Goal: Transaction & Acquisition: Download file/media

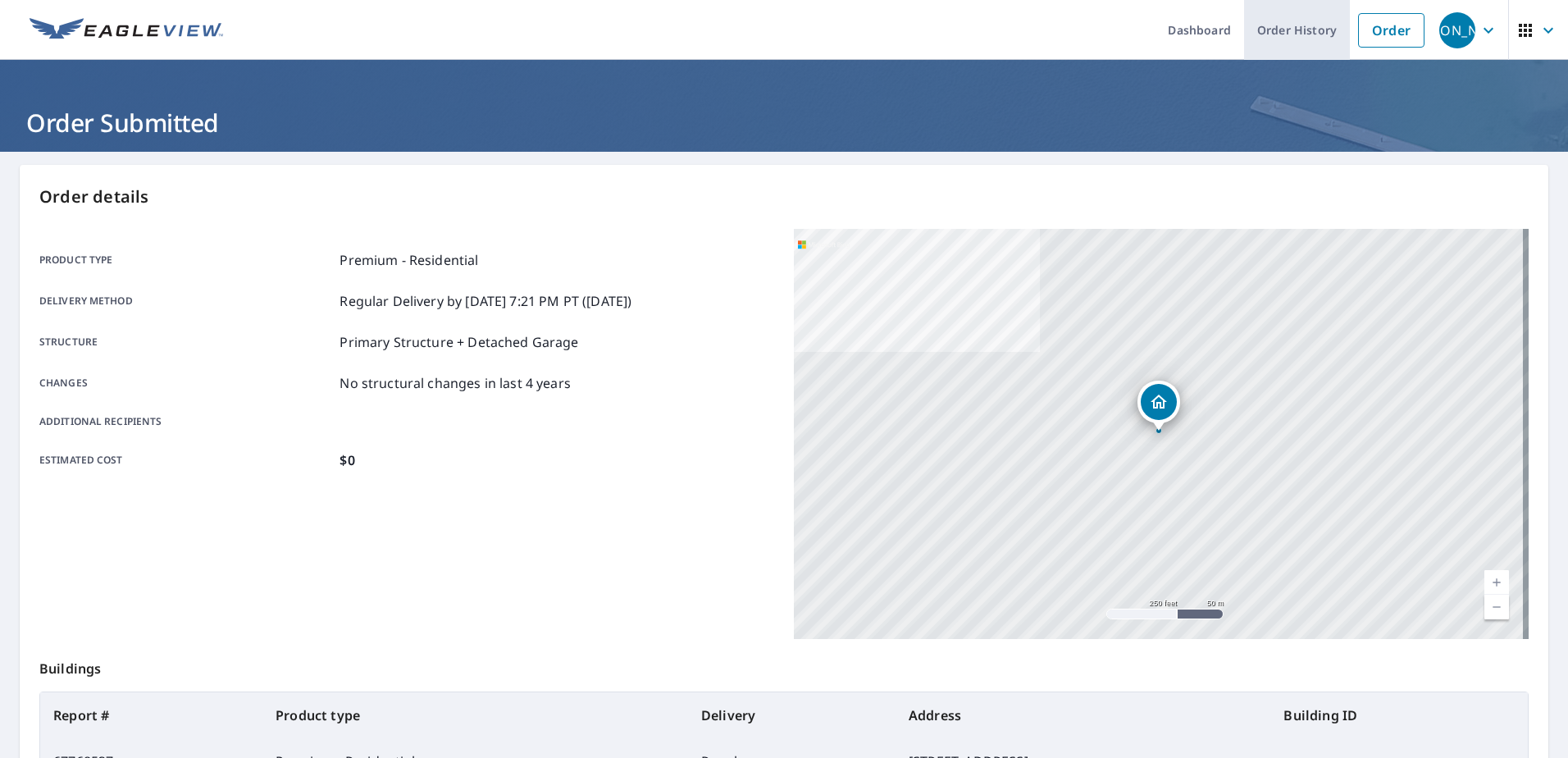
click at [1271, 28] on link "Order History" at bounding box center [1296, 30] width 106 height 60
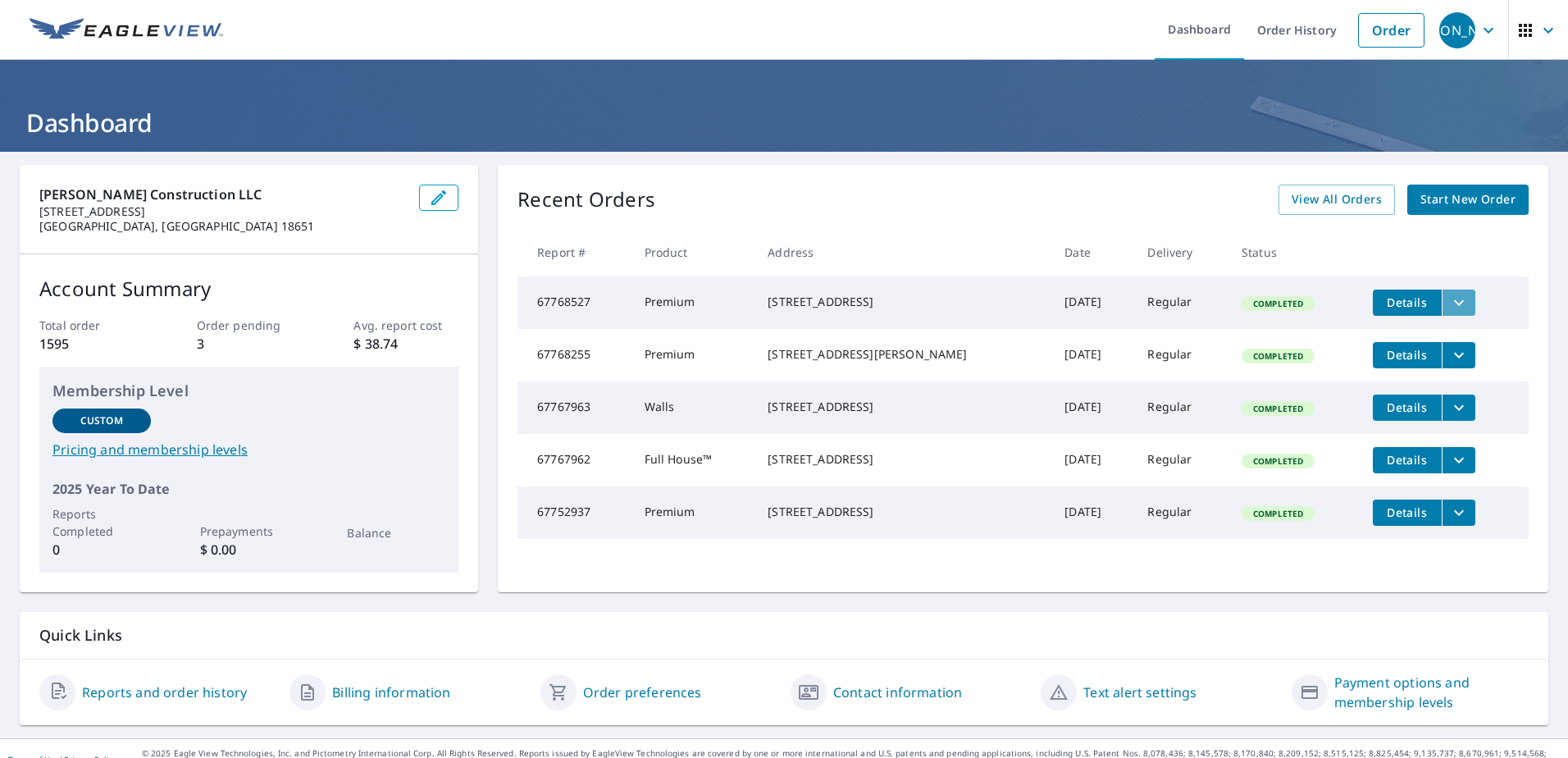
click at [1449, 306] on icon "filesDropdownBtn-67768527" at bounding box center [1459, 303] width 20 height 20
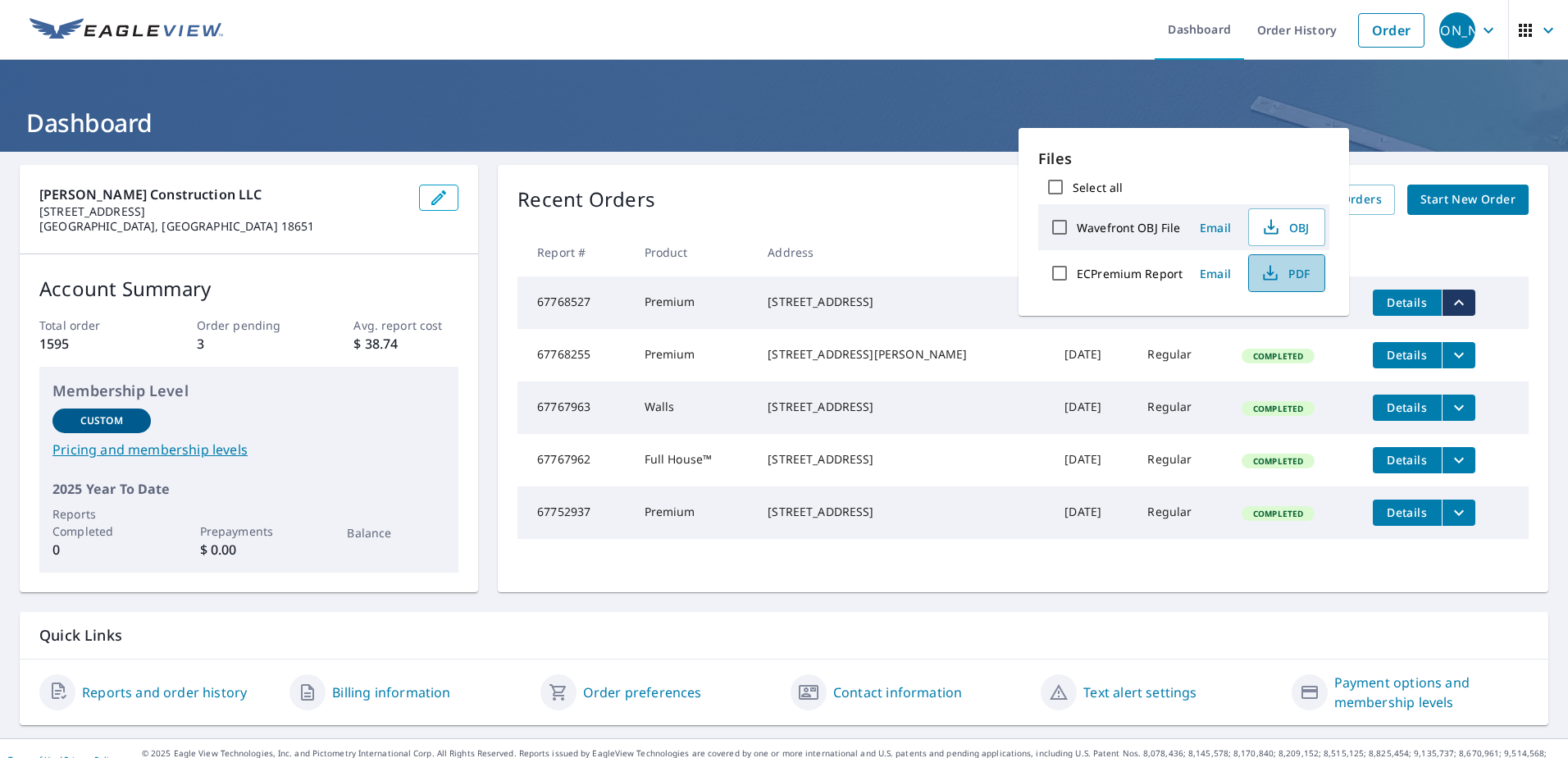
click at [1303, 273] on span "PDF" at bounding box center [1285, 273] width 52 height 20
click at [848, 108] on h1 "Dashboard" at bounding box center [784, 122] width 1528 height 33
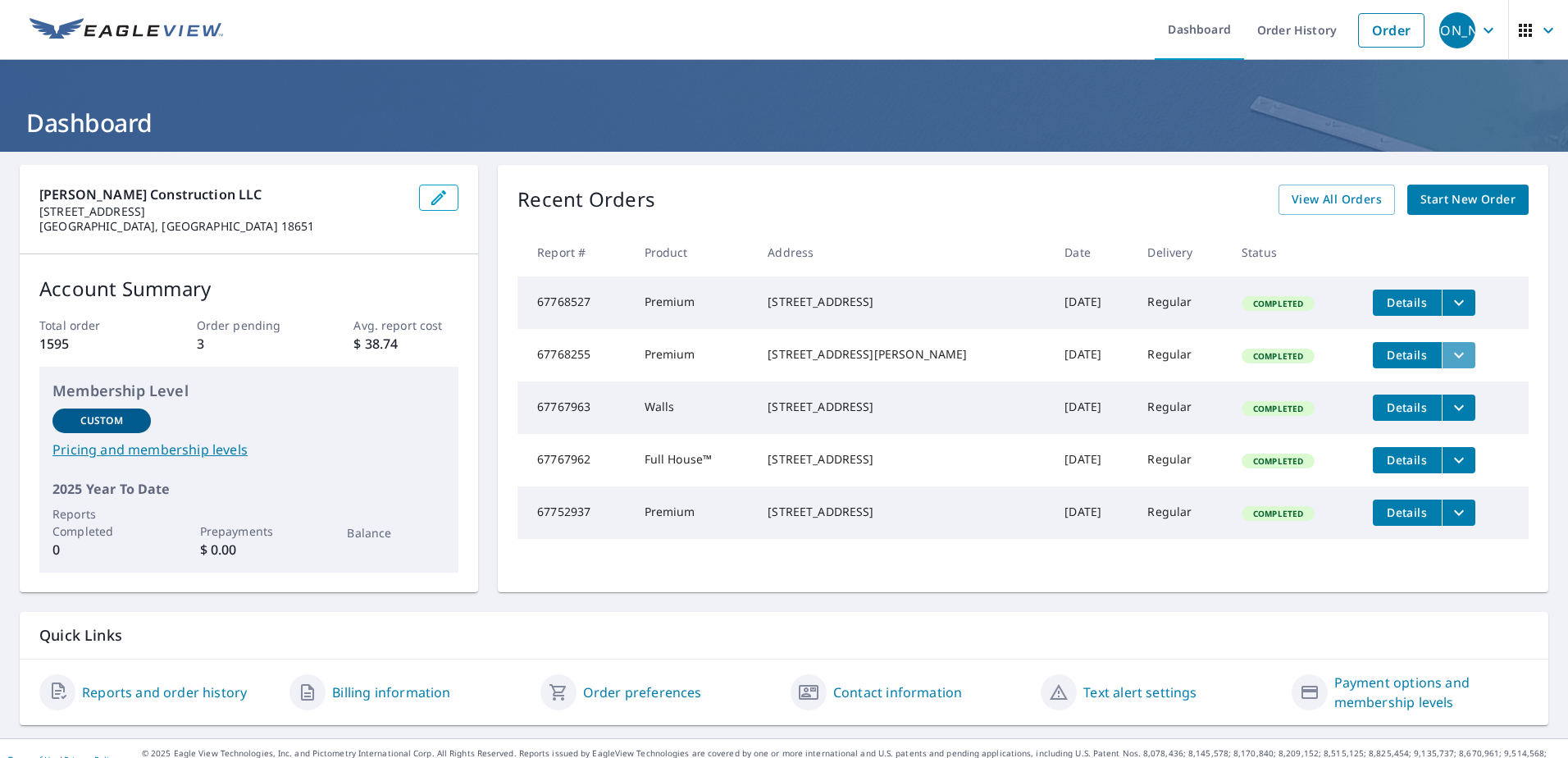
click at [1449, 365] on icon "filesDropdownBtn-67768255" at bounding box center [1459, 355] width 20 height 20
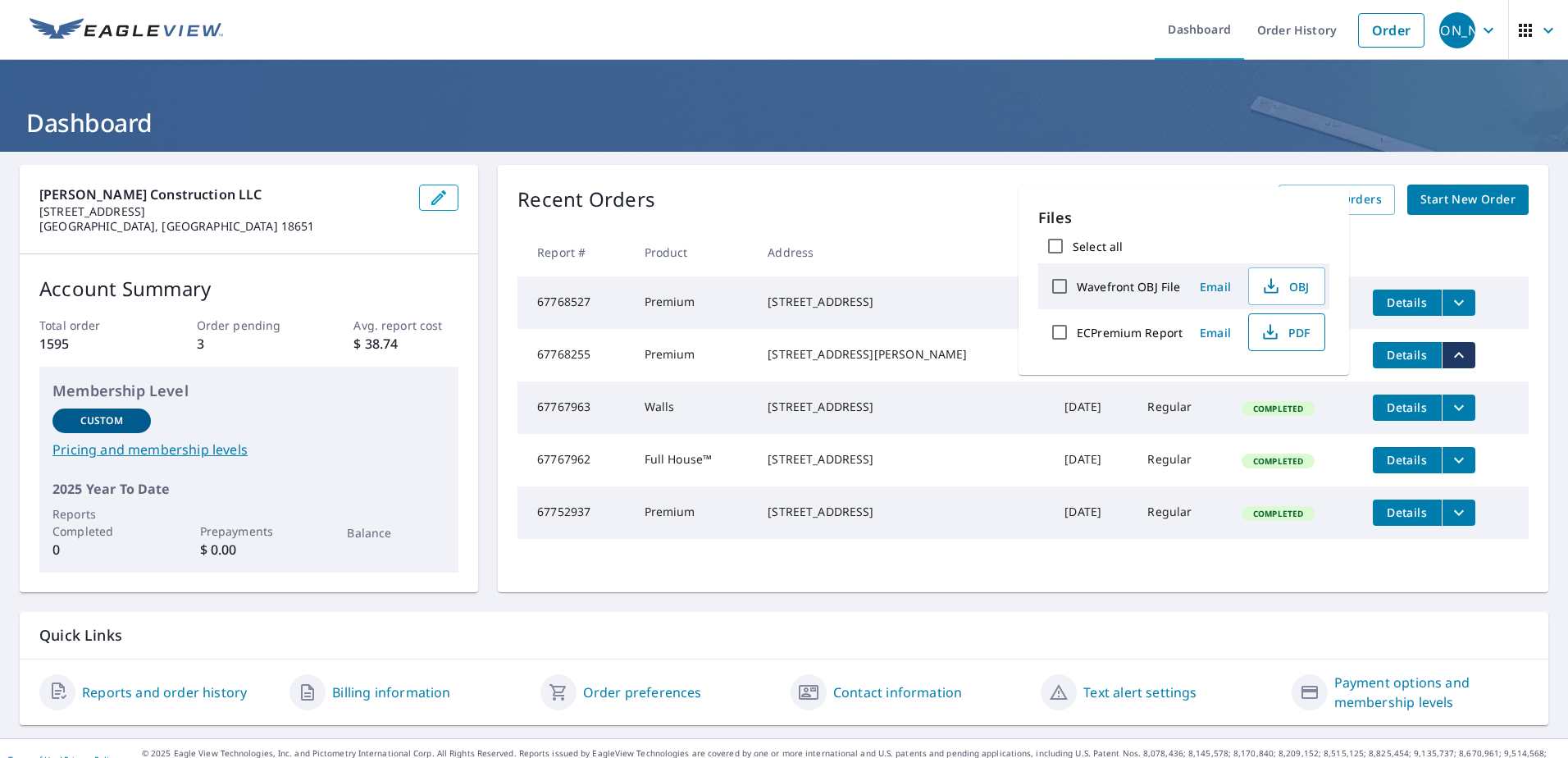
click at [1293, 332] on span "PDF" at bounding box center [1285, 332] width 52 height 20
click at [894, 218] on div "Recent Orders View All Orders Start New Order Report # Product Address Date Del…" at bounding box center [1023, 378] width 1050 height 427
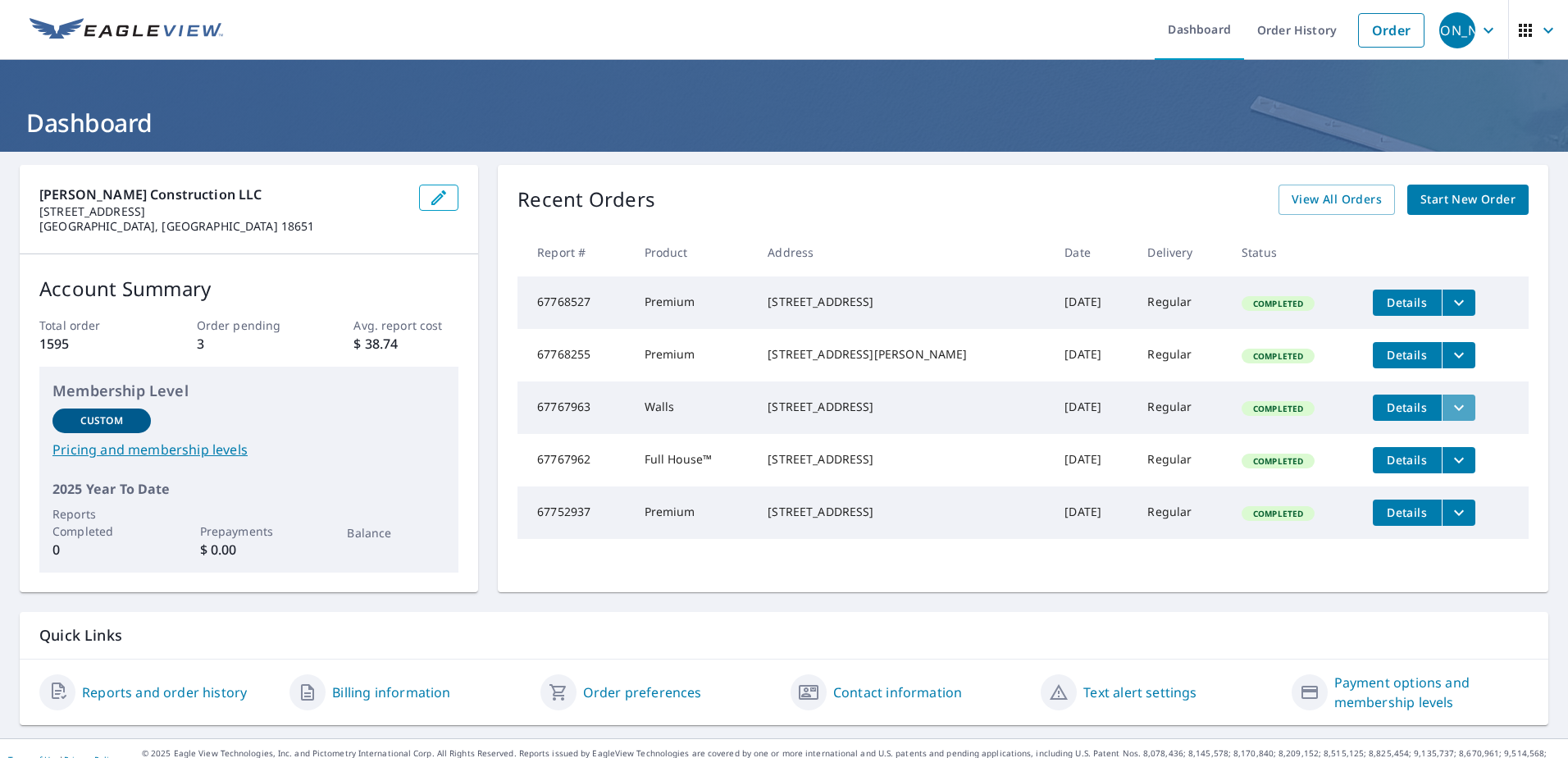
click at [1449, 415] on icon "filesDropdownBtn-67767963" at bounding box center [1459, 408] width 20 height 20
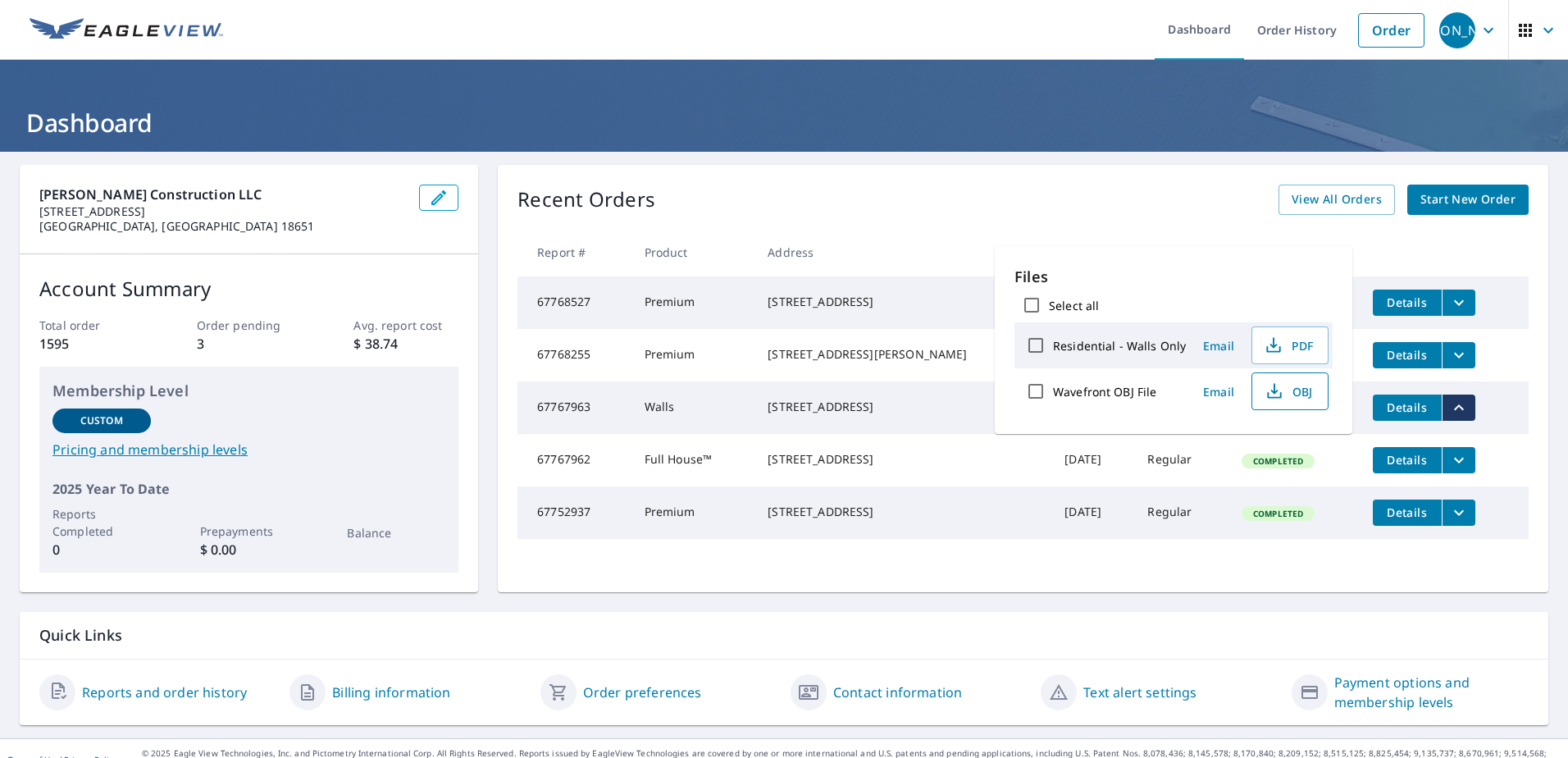
click at [1300, 389] on span "OBJ" at bounding box center [1288, 391] width 52 height 20
click at [1134, 243] on th "Delivery" at bounding box center [1181, 252] width 94 height 48
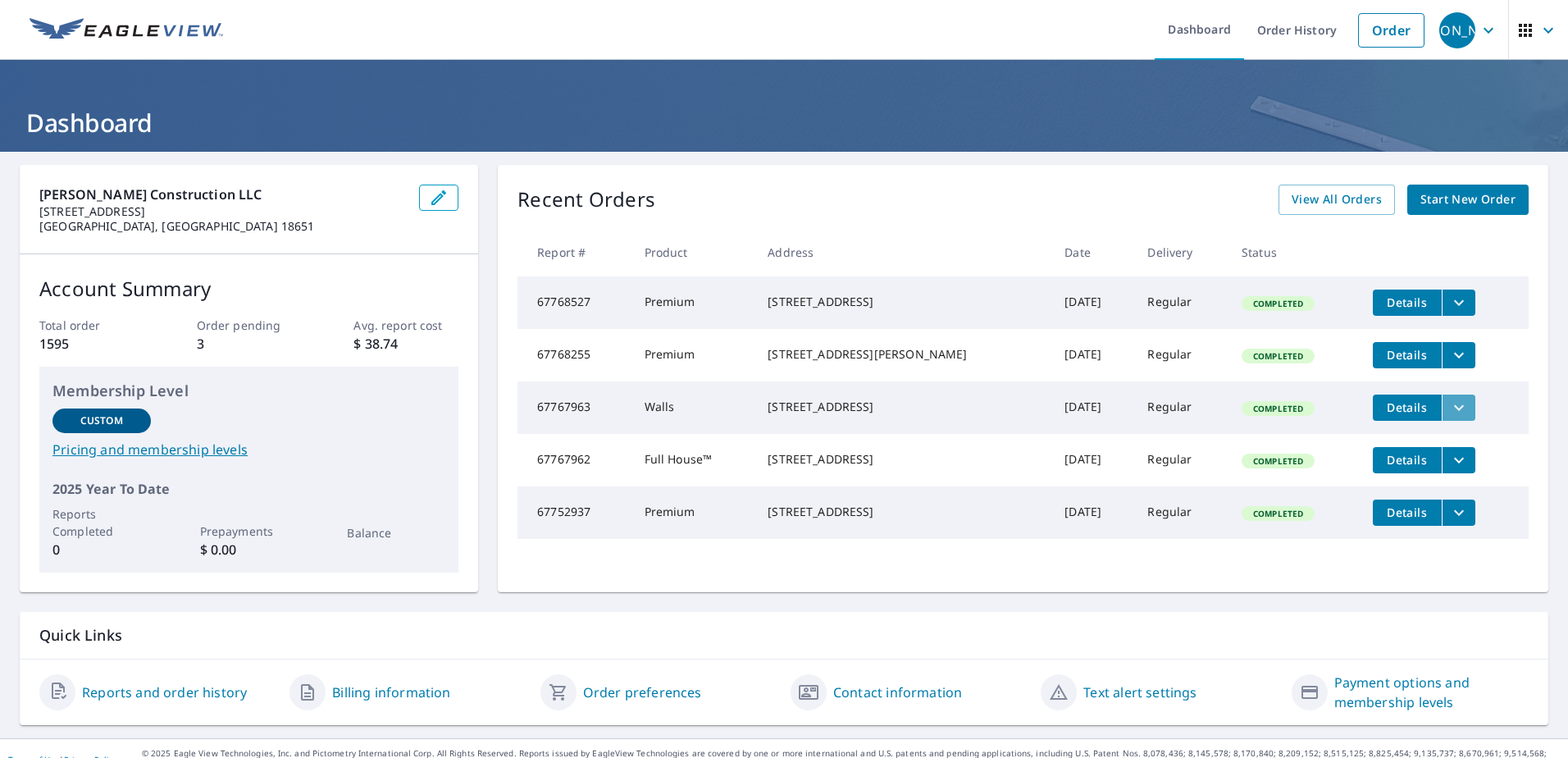
click at [1449, 417] on icon "filesDropdownBtn-67767963" at bounding box center [1459, 408] width 20 height 20
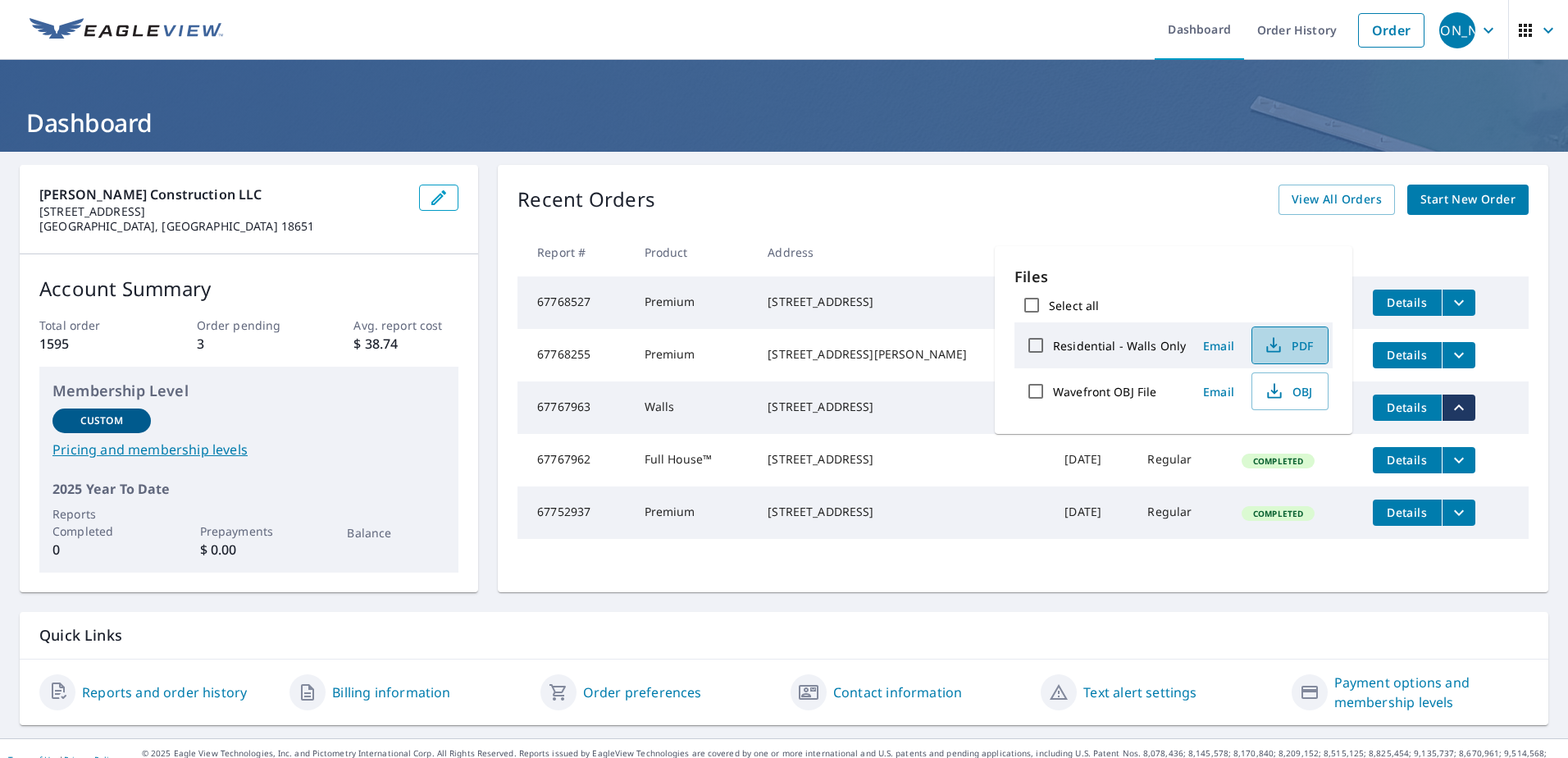
click at [1288, 344] on span "PDF" at bounding box center [1288, 346] width 52 height 20
click at [1449, 642] on p "Quick Links" at bounding box center [784, 635] width 1489 height 21
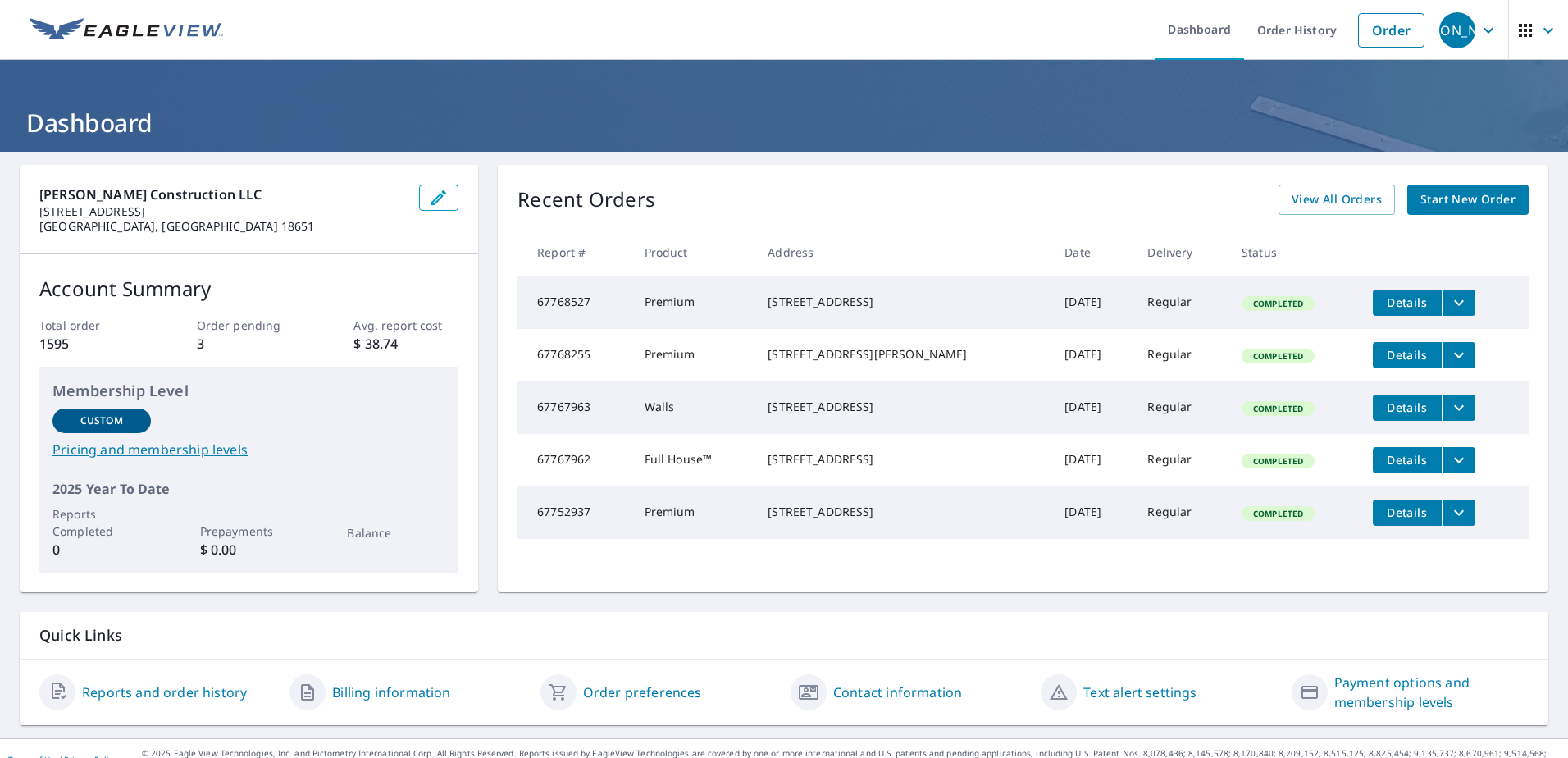
click at [1449, 470] on icon "filesDropdownBtn-67767962" at bounding box center [1459, 460] width 20 height 20
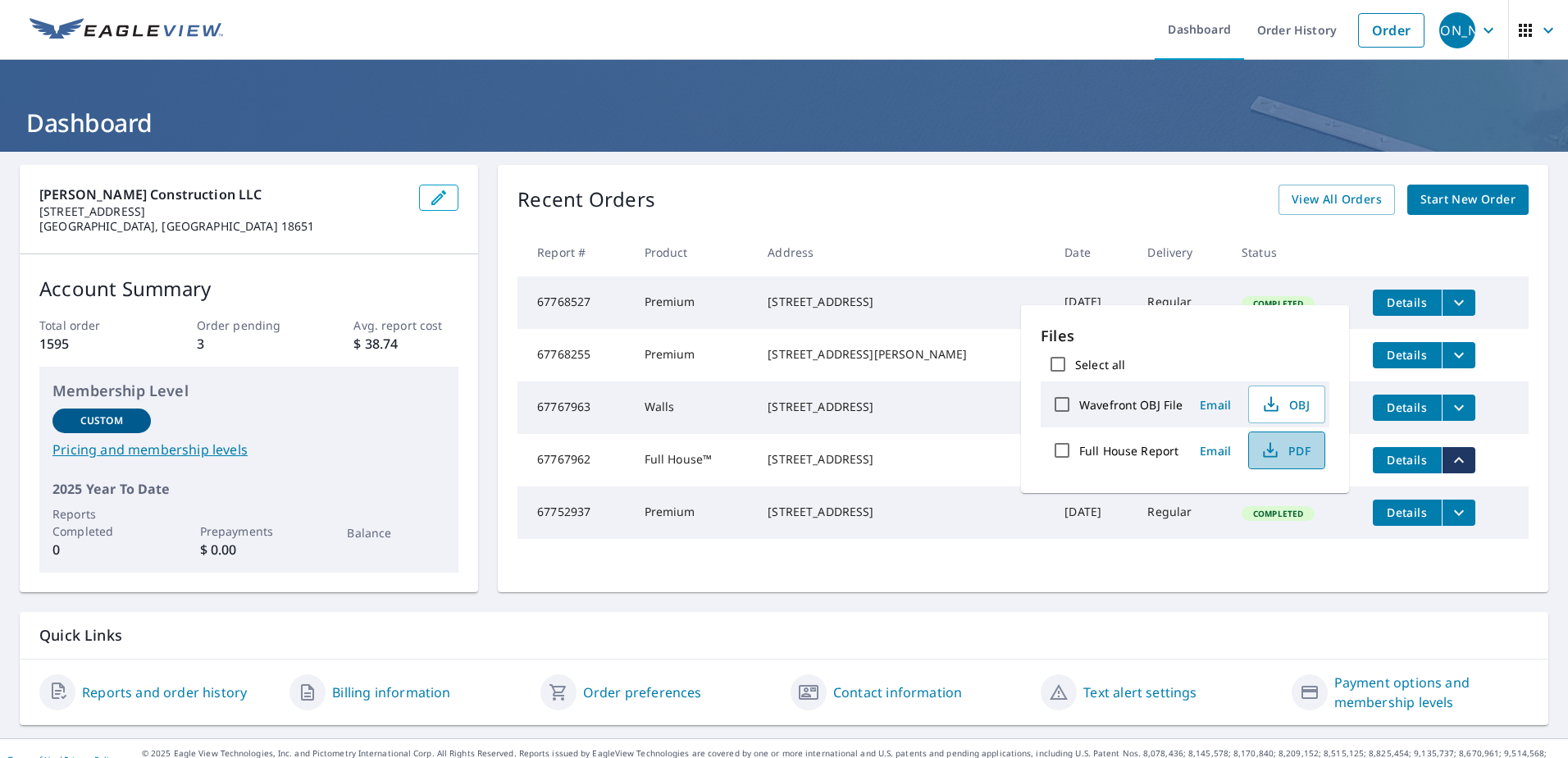
click at [1293, 455] on span "PDF" at bounding box center [1285, 450] width 52 height 20
